Goal: Task Accomplishment & Management: Use online tool/utility

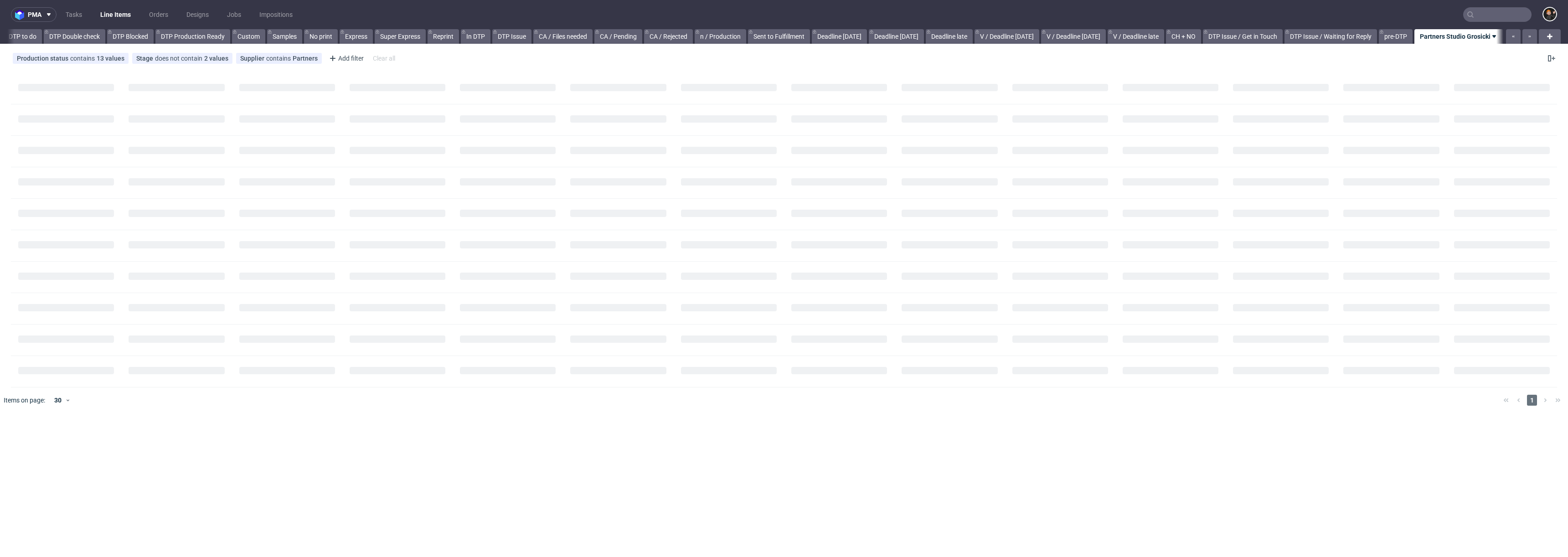
scroll to position [0, 179]
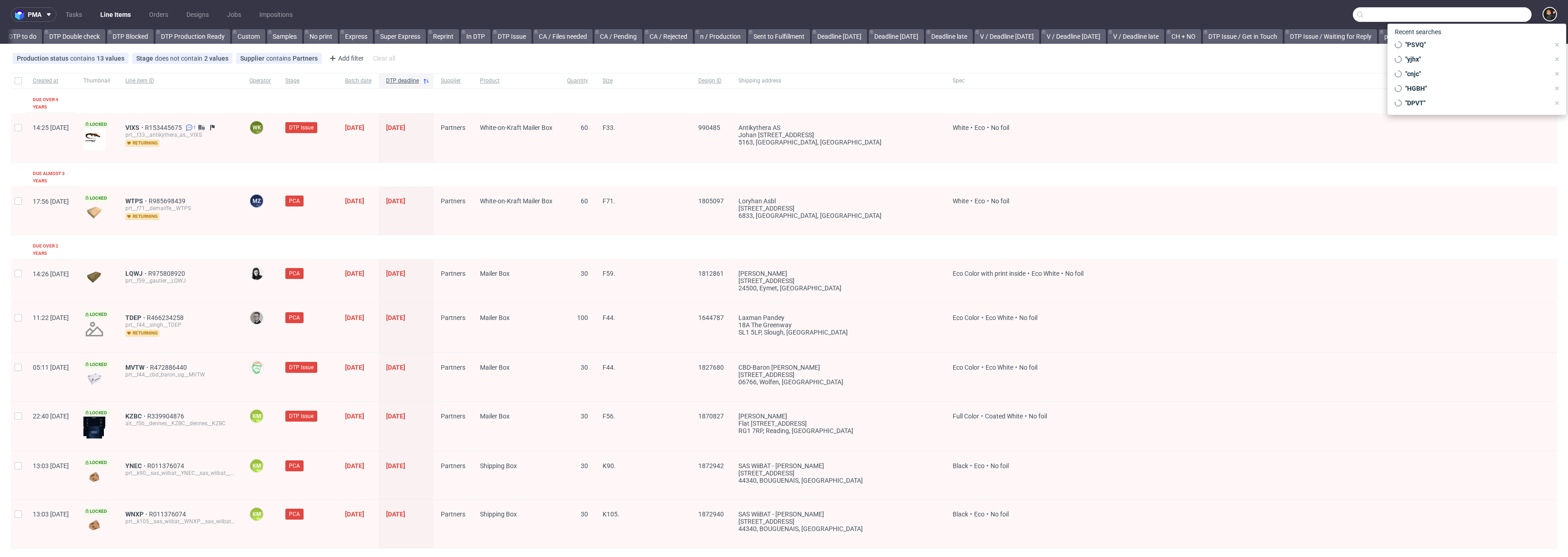
click at [1500, 11] on input "text" at bounding box center [1443, 15] width 179 height 15
paste input "QWES"
type input "QWES"
click at [1445, 48] on div "prt__f79__surrealdb__ QWES" at bounding box center [1470, 48] width 67 height 8
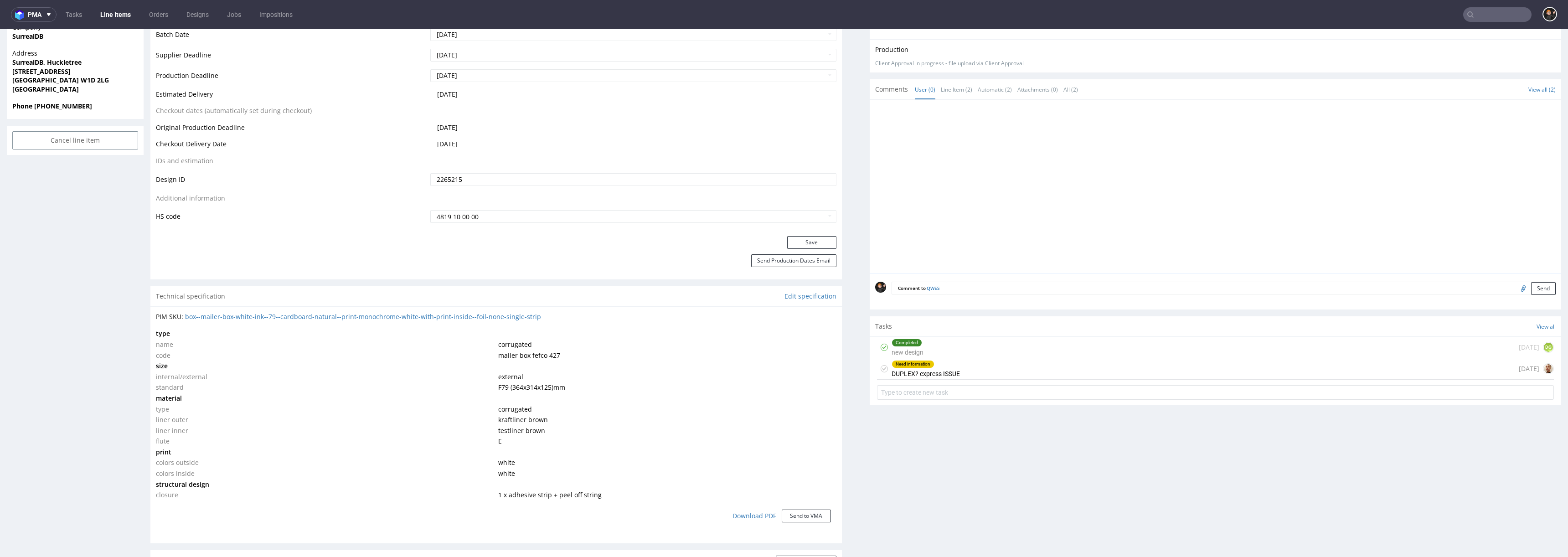
scroll to position [474, 0]
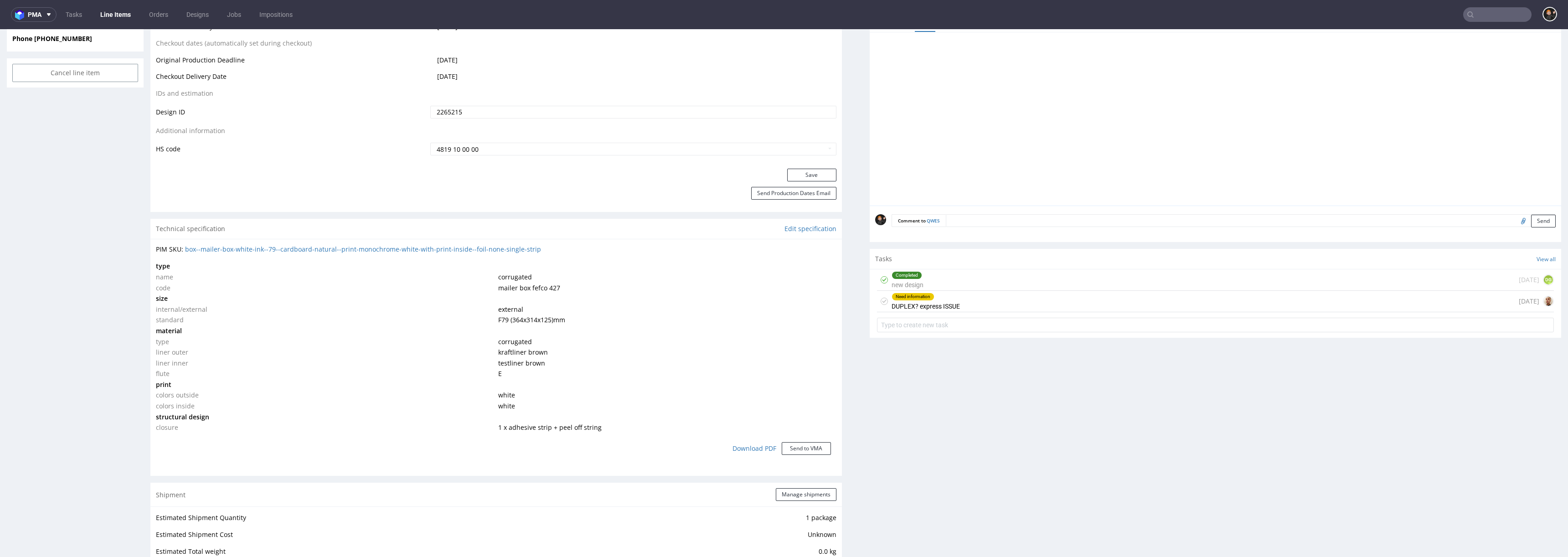
click at [965, 303] on div "Need information DUPLEX? express ISSUE [DATE]" at bounding box center [1216, 301] width 677 height 21
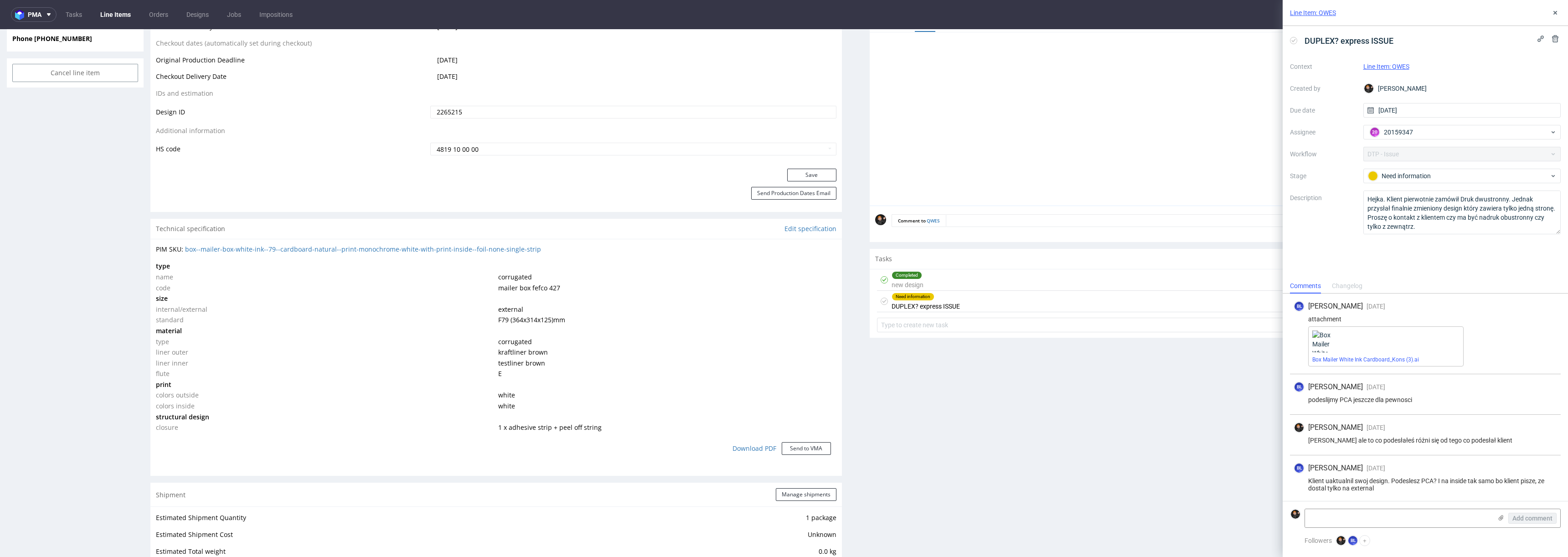
scroll to position [90, 0]
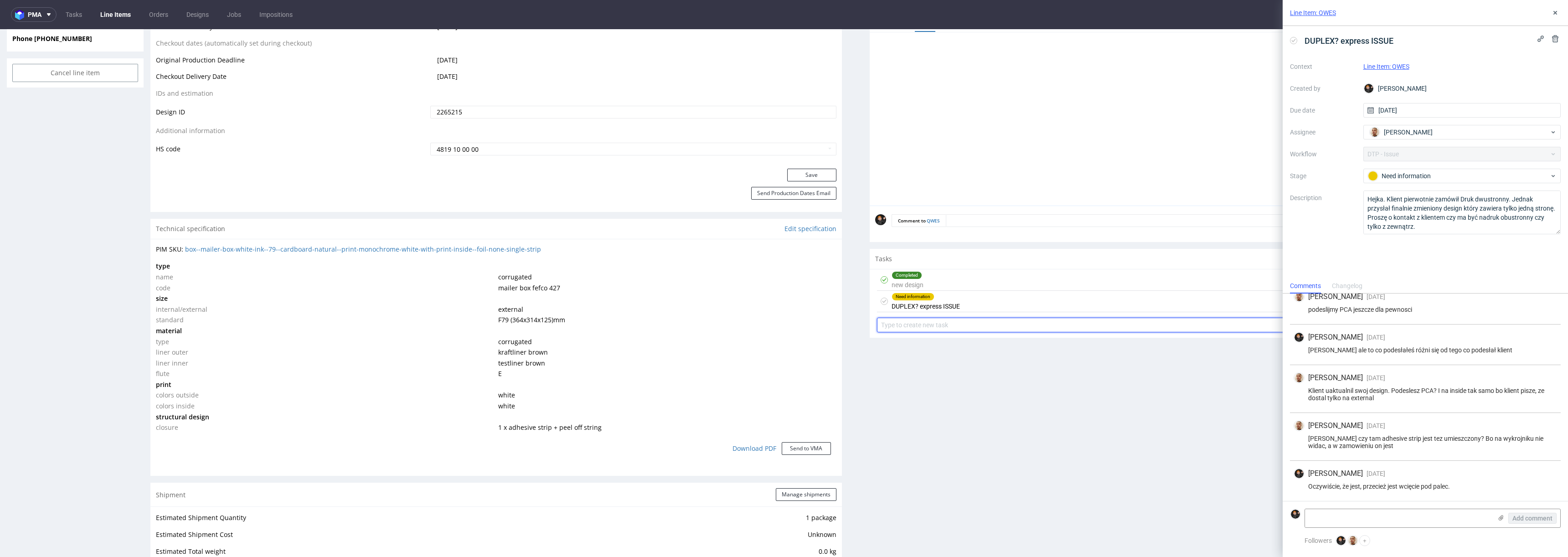
click at [889, 323] on input "text" at bounding box center [1216, 325] width 677 height 15
type input "PCA [PERSON_NAME]"
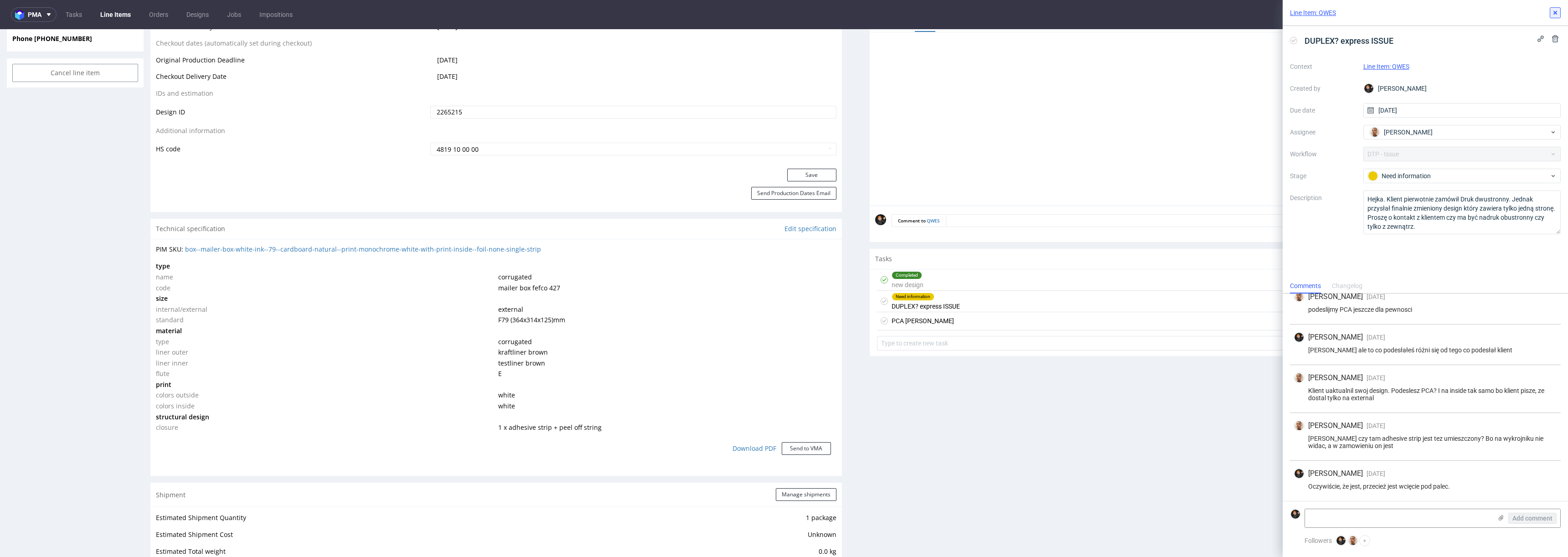
click at [1557, 12] on icon at bounding box center [1555, 13] width 7 height 7
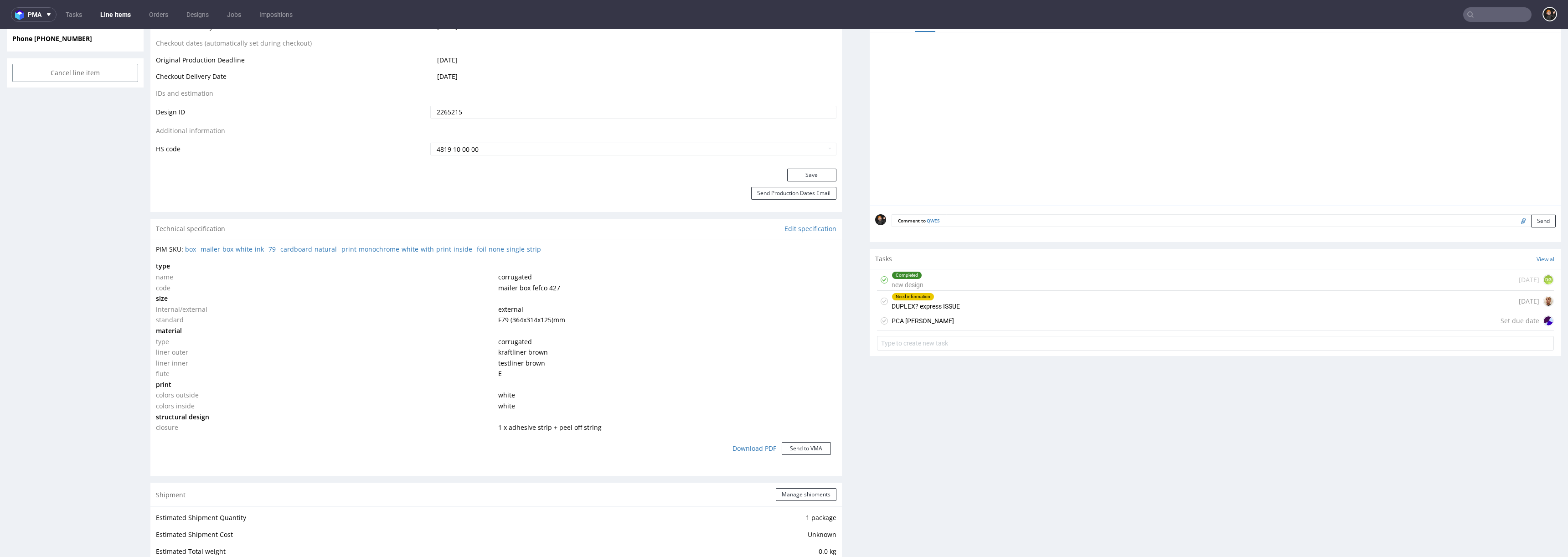
click at [930, 324] on div "PCA REMINDER Set due date" at bounding box center [1216, 321] width 677 height 18
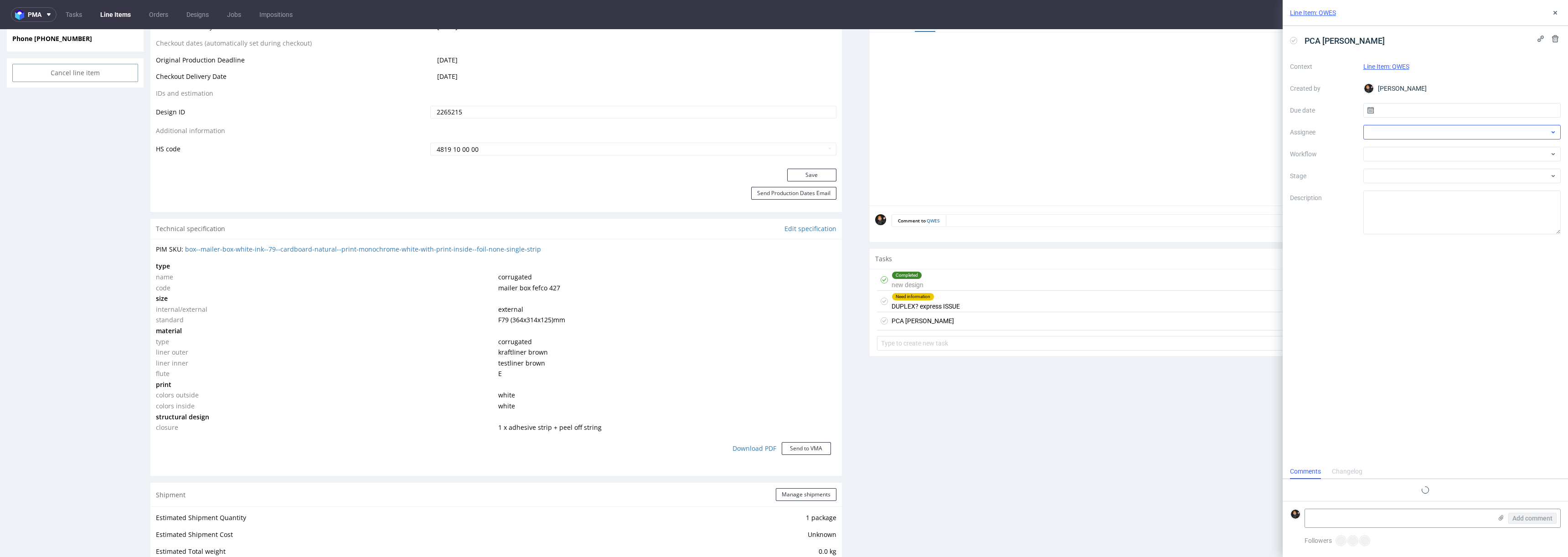
scroll to position [7, 0]
click at [1419, 153] on div at bounding box center [1462, 154] width 198 height 15
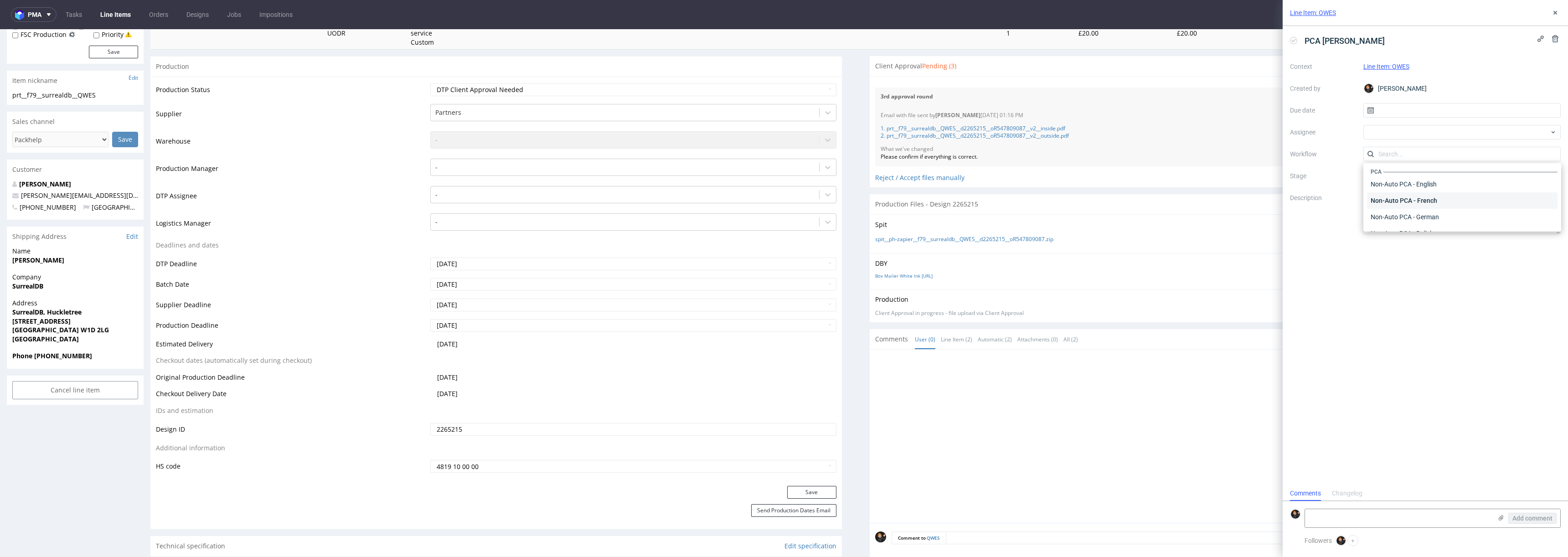
scroll to position [398, 0]
click at [1429, 195] on div "Non-Auto PCA - English" at bounding box center [1462, 190] width 191 height 16
click at [1453, 216] on textarea at bounding box center [1462, 212] width 198 height 44
type textarea "Proszę o kontakt z klientem czy wszystko jest ok? Pliki poszły na PCA"
click at [1423, 116] on input "text" at bounding box center [1462, 110] width 198 height 15
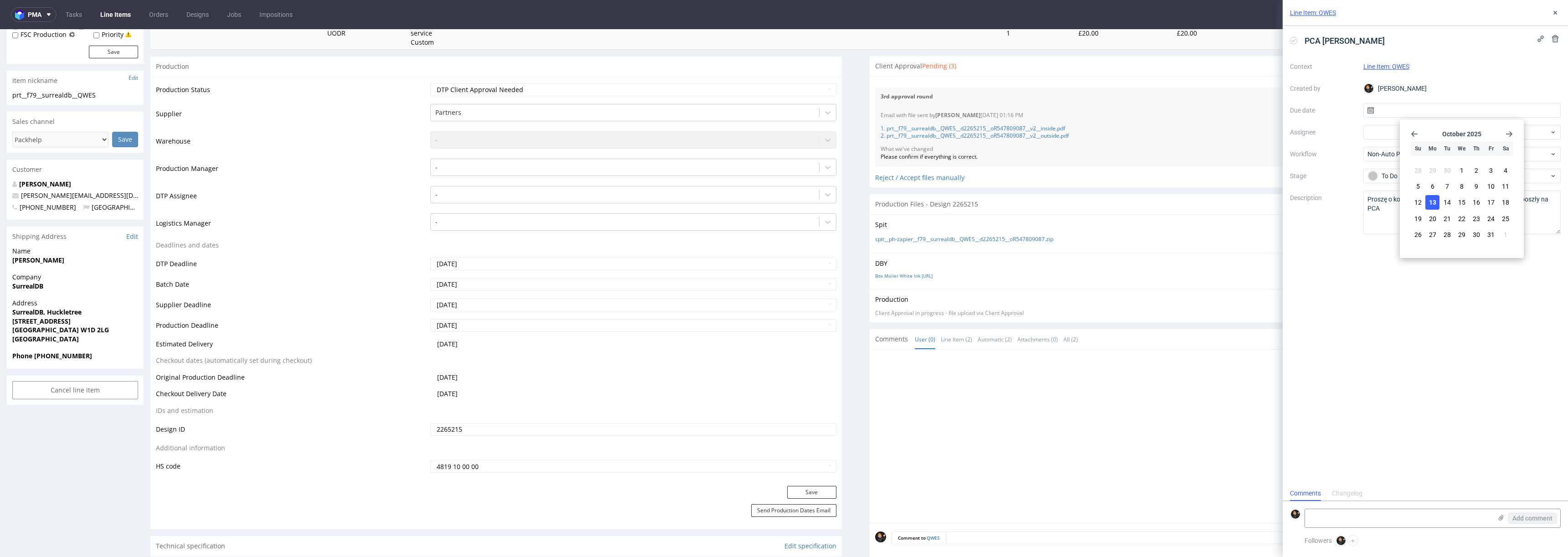
click at [1433, 204] on span "13" at bounding box center [1433, 202] width 7 height 9
type input "[DATE]"
click at [1383, 315] on div "PCA REMINDER Context Line Item: QWES Created by [PERSON_NAME] Due date [DATE] A…" at bounding box center [1425, 256] width 285 height 460
click at [1552, 13] on icon at bounding box center [1555, 13] width 7 height 7
